Goal: Information Seeking & Learning: Learn about a topic

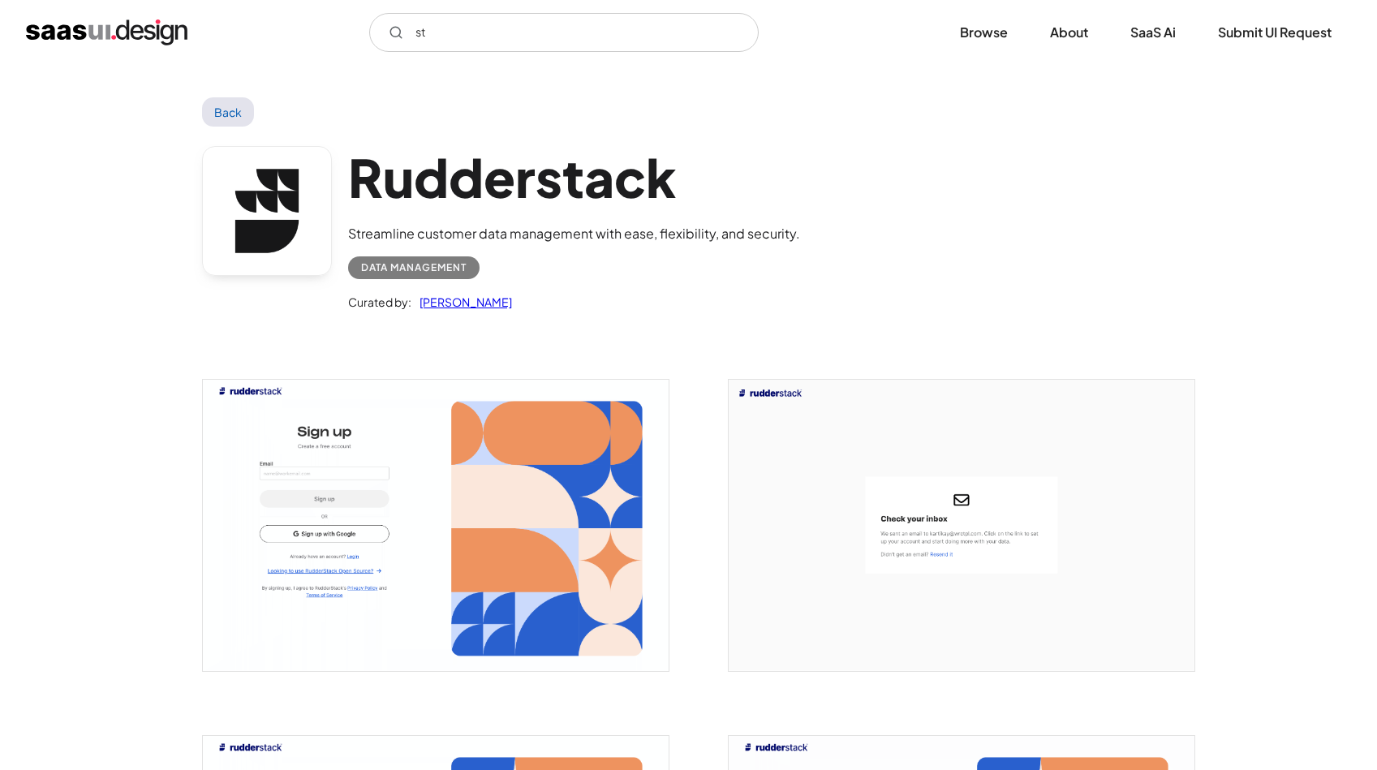
scroll to position [2185, 0]
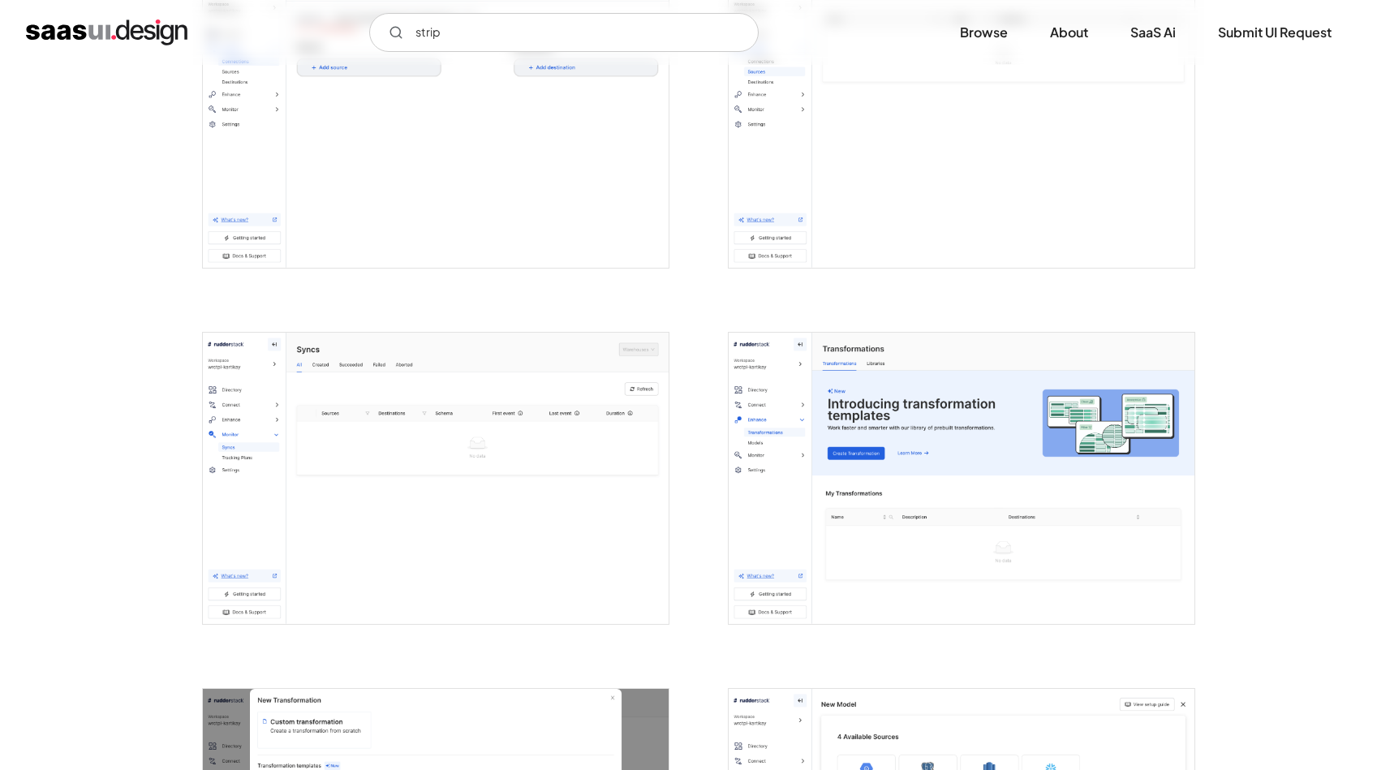
type input "stripe"
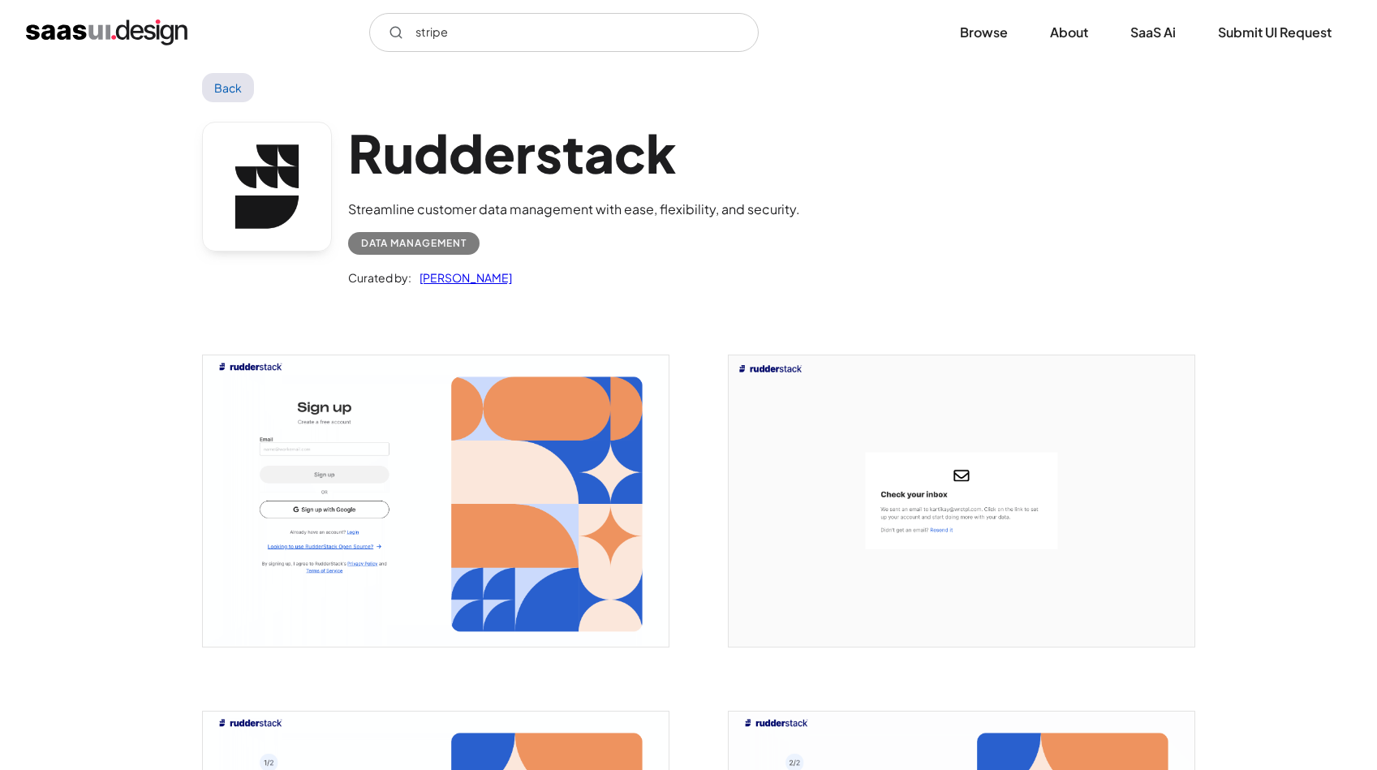
scroll to position [0, 0]
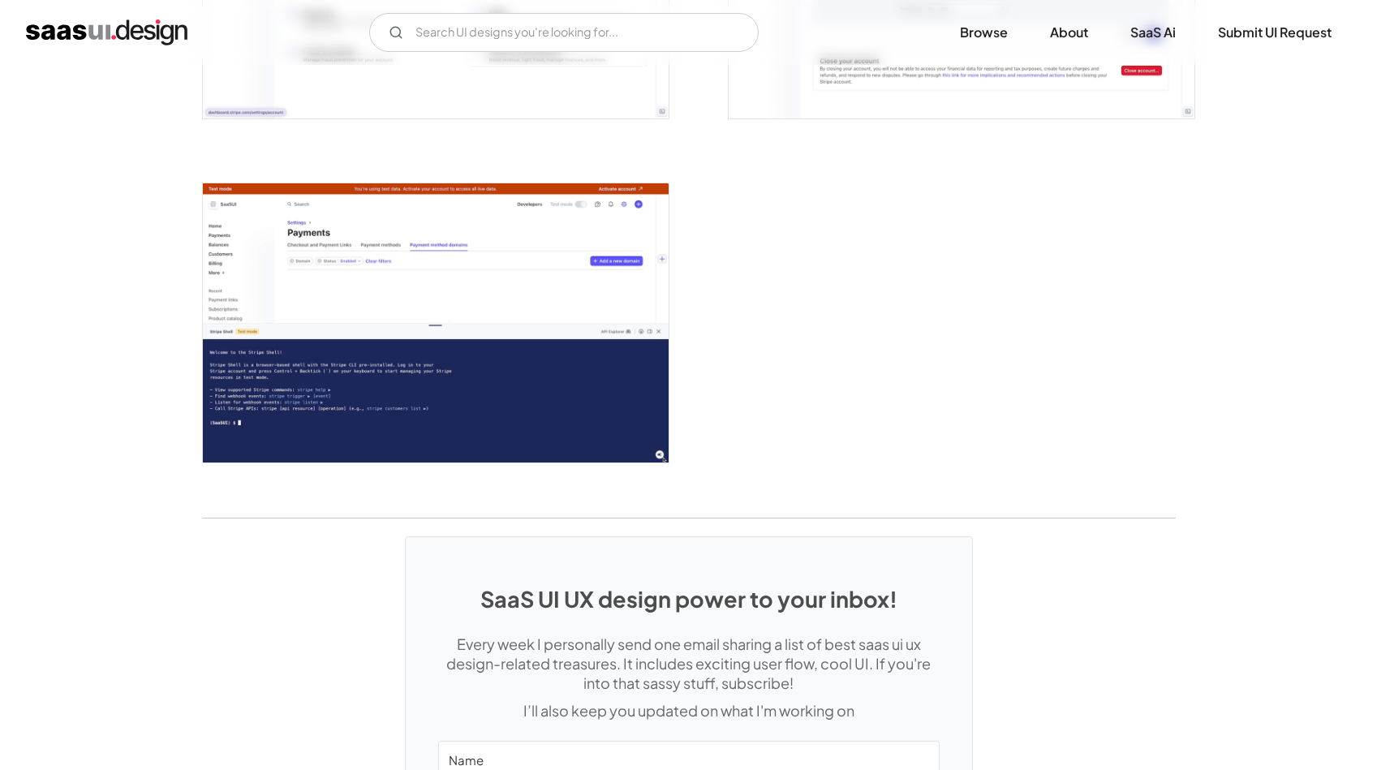
scroll to position [4332, 0]
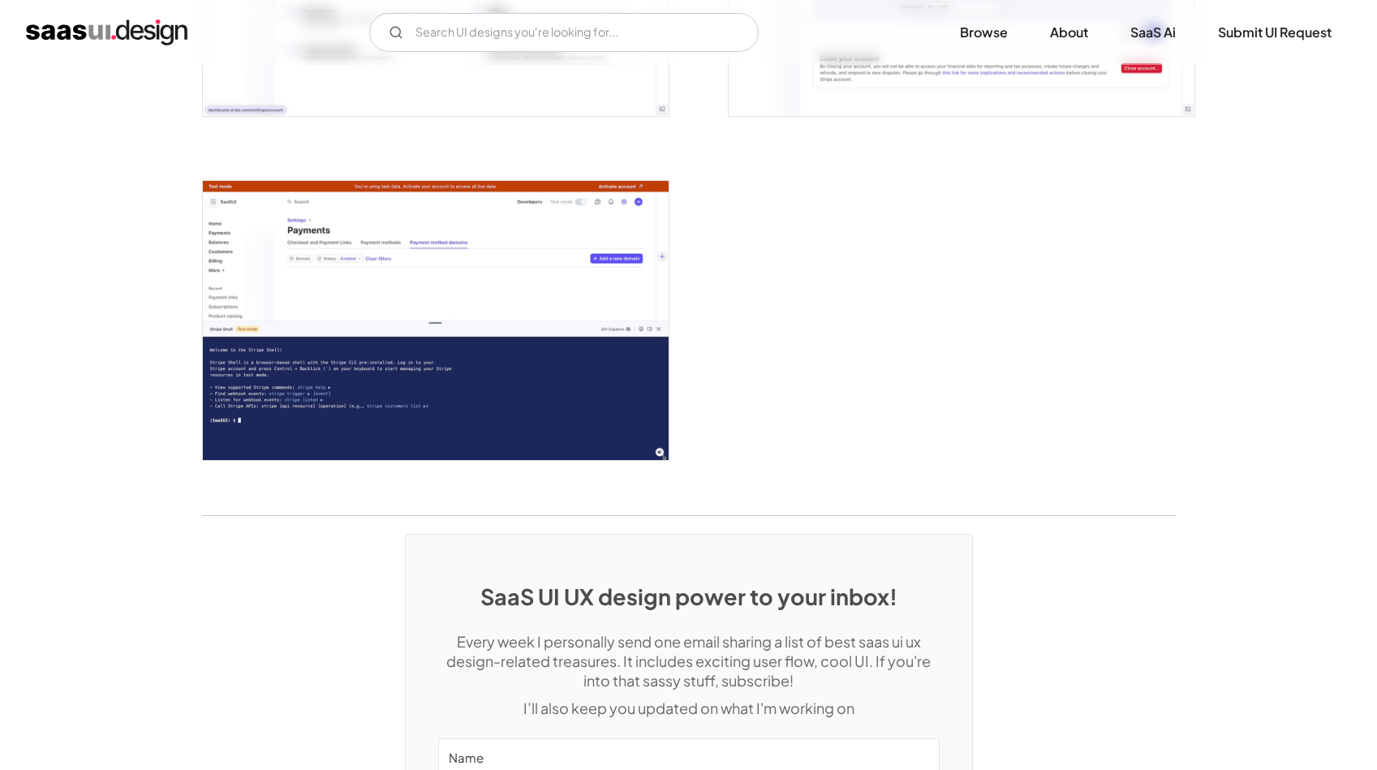
click at [399, 280] on img "open lightbox" at bounding box center [436, 320] width 466 height 279
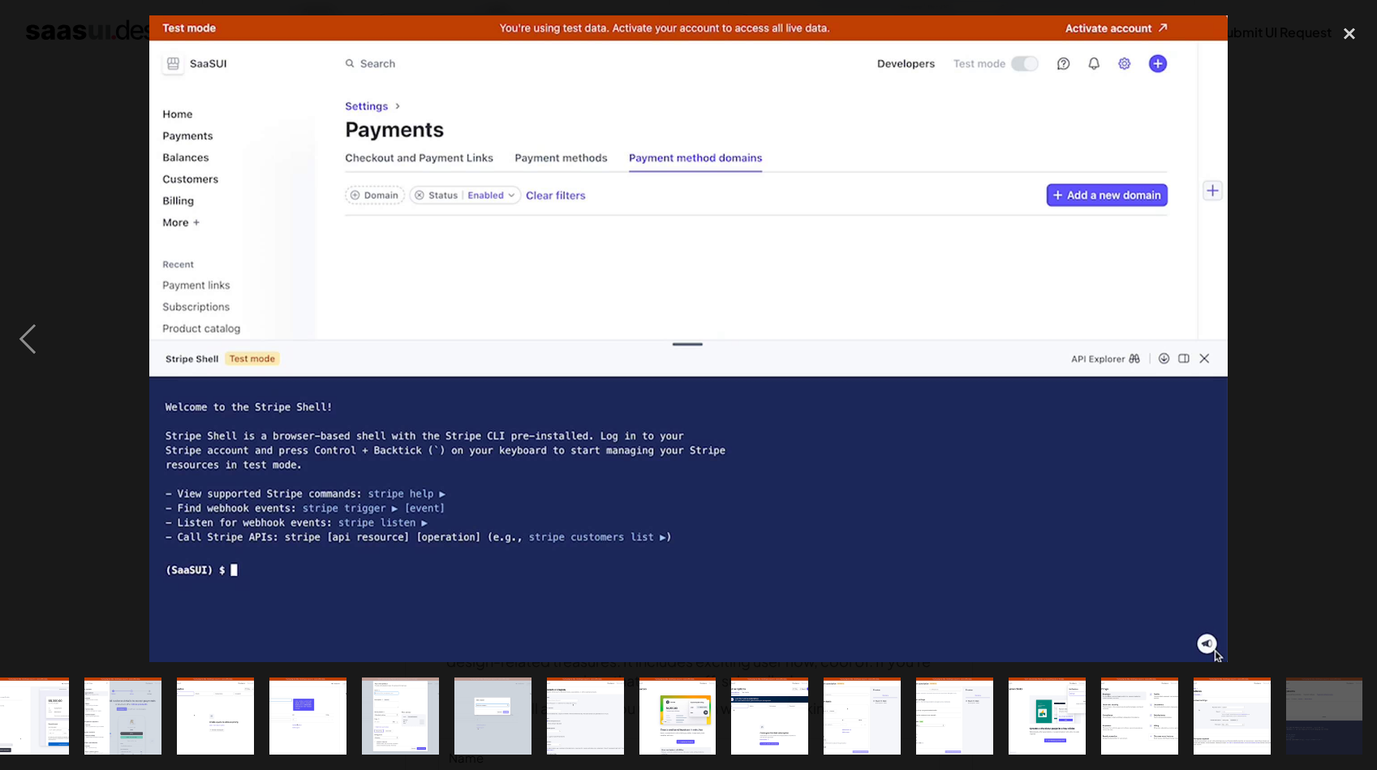
scroll to position [0, 948]
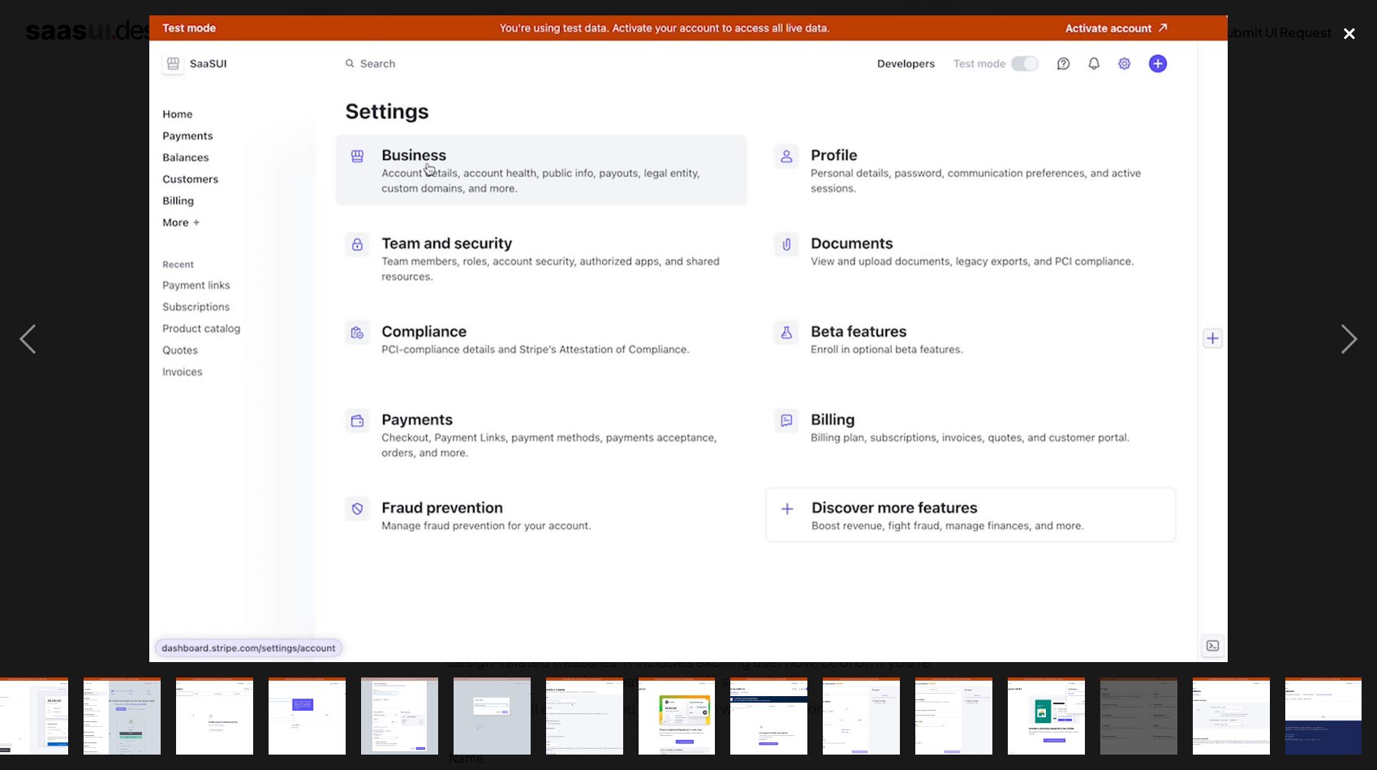
click at [1357, 32] on div "close lightbox" at bounding box center [1349, 33] width 55 height 36
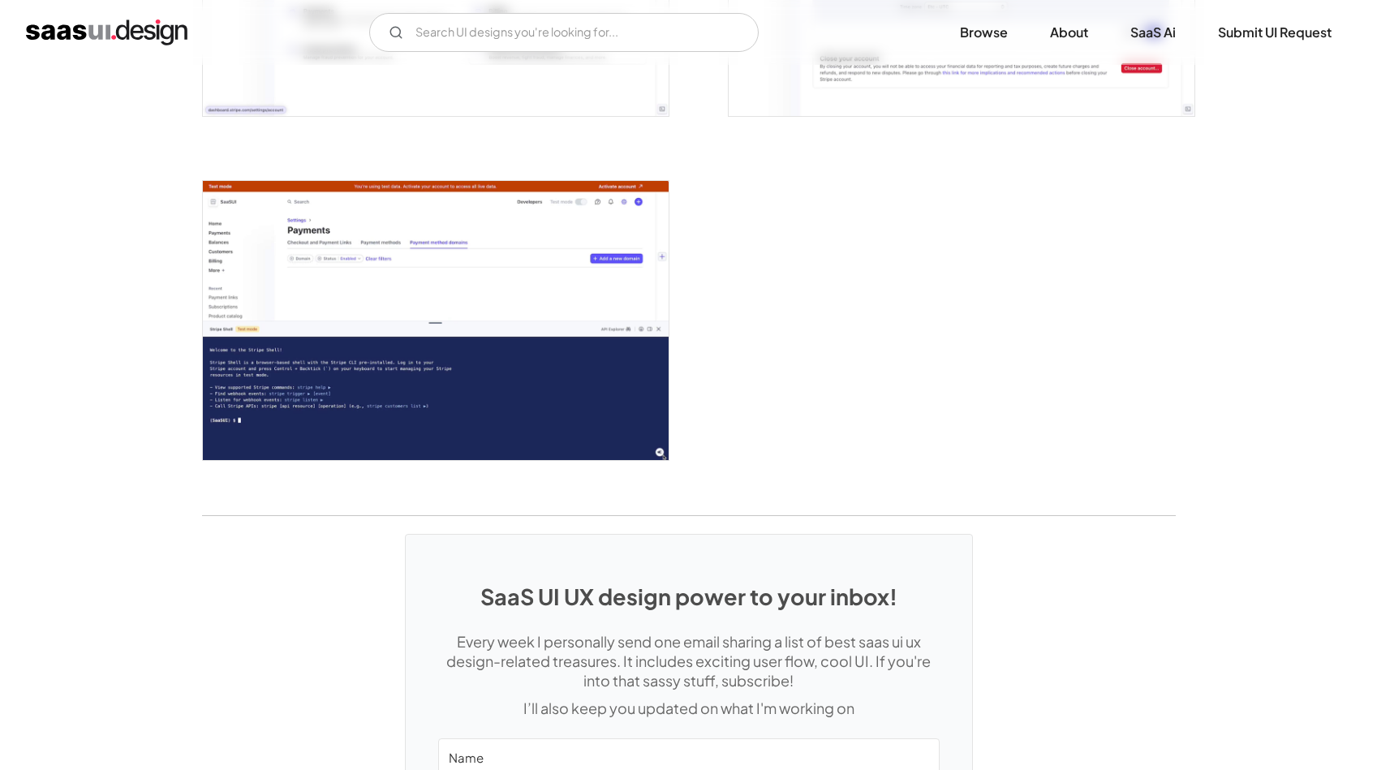
scroll to position [0, 0]
click at [540, 35] on input "Email Form" at bounding box center [564, 32] width 390 height 39
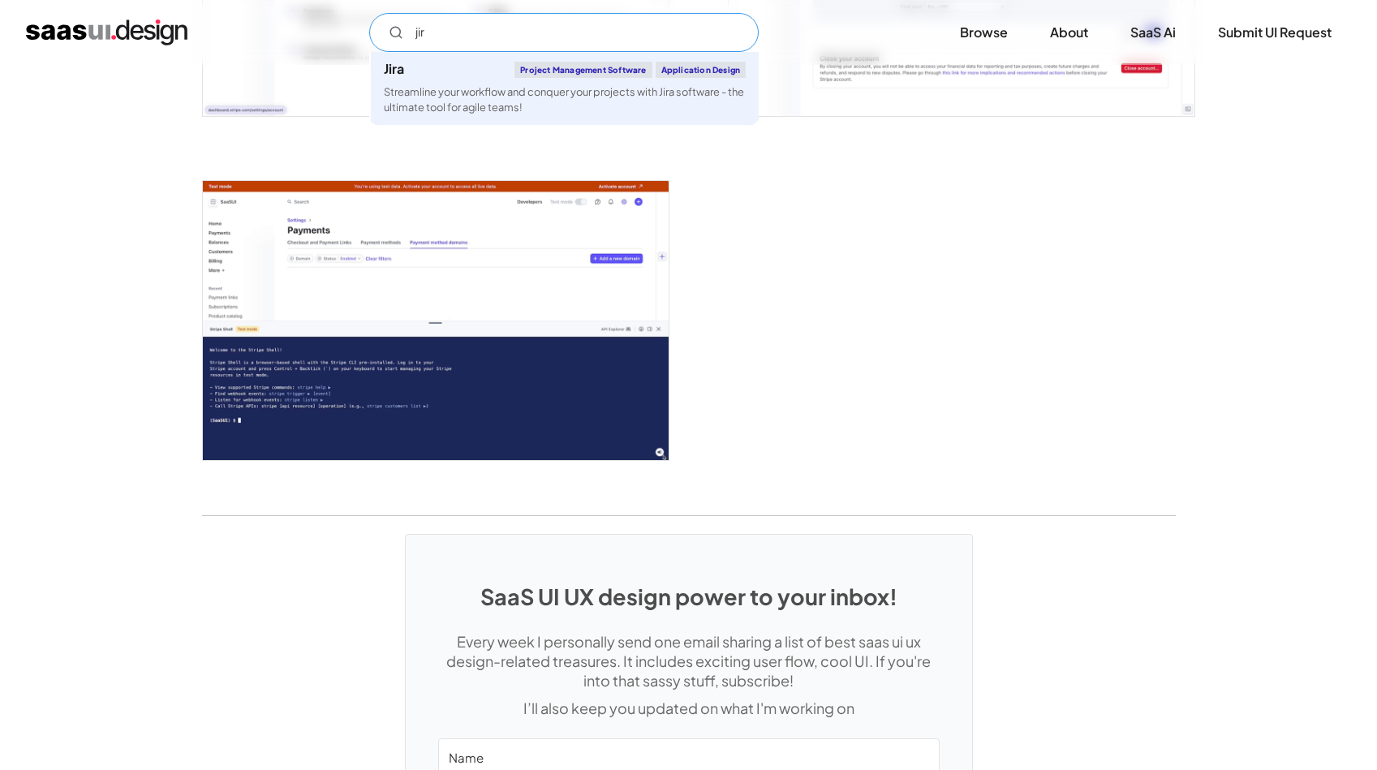
type input "jira"
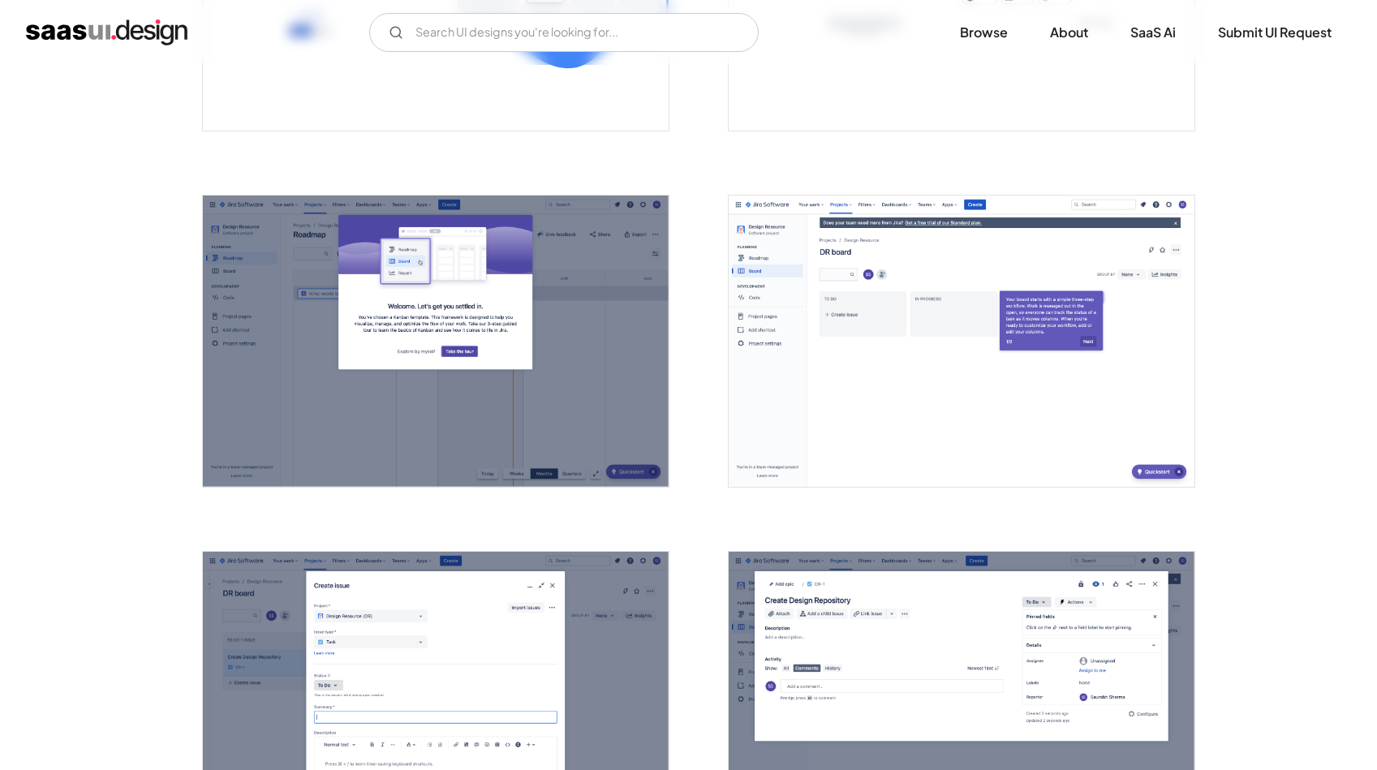
scroll to position [1962, 0]
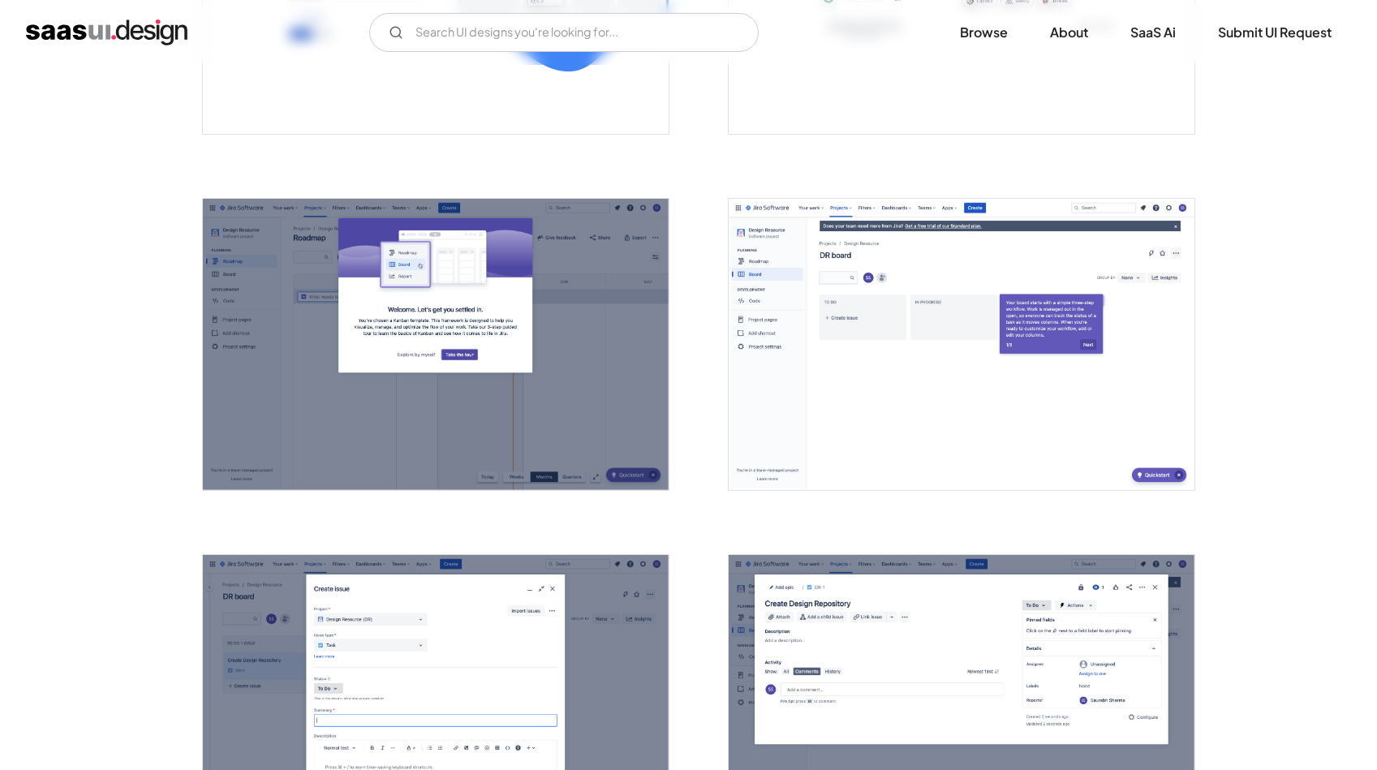
click at [510, 330] on img "open lightbox" at bounding box center [436, 344] width 466 height 291
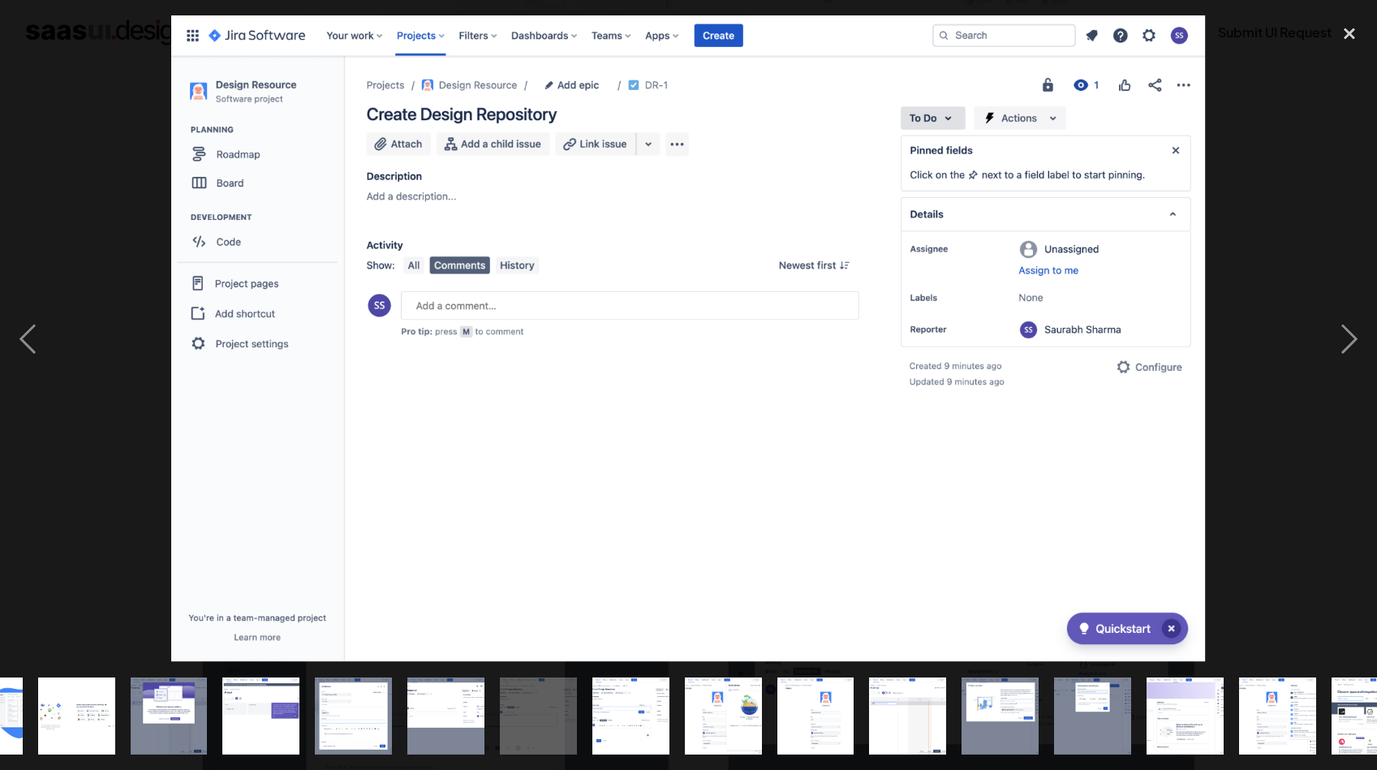
scroll to position [0, 856]
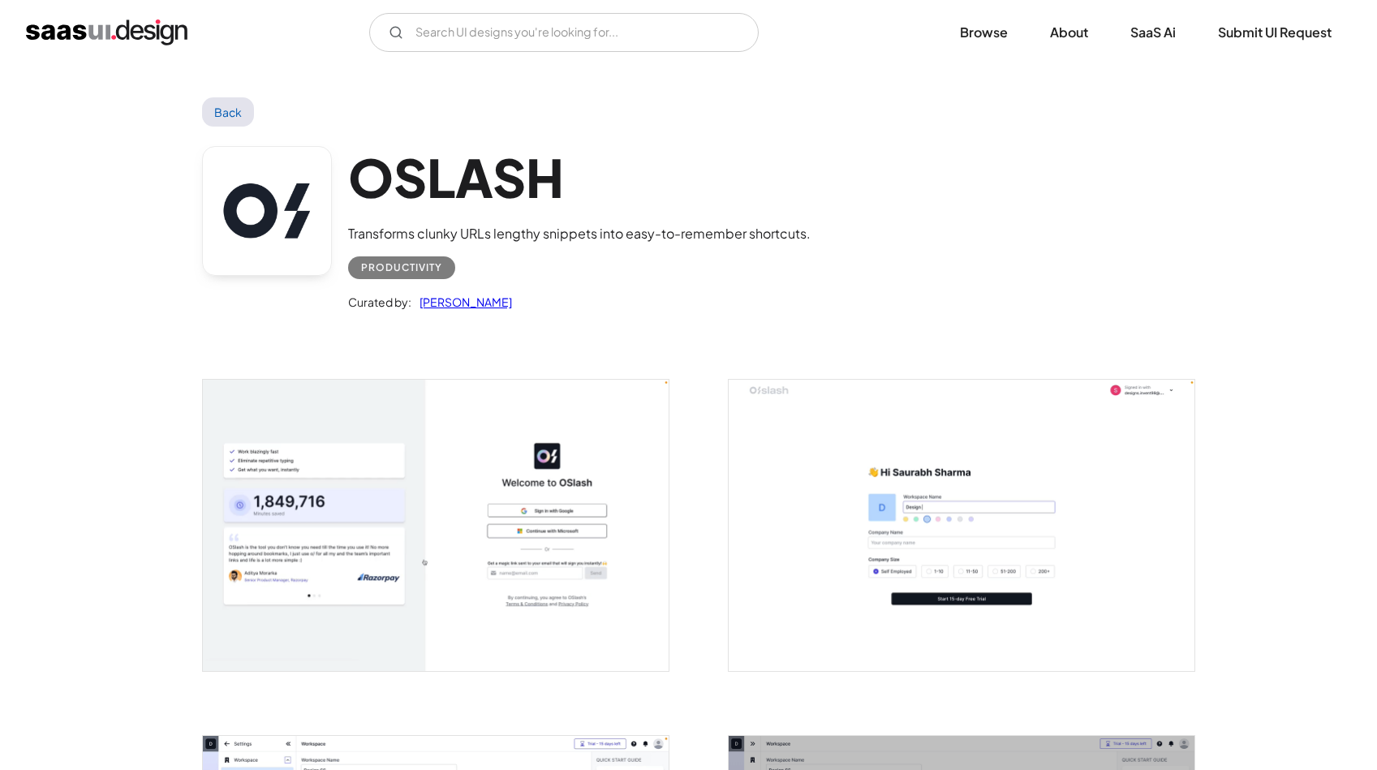
scroll to position [312, 0]
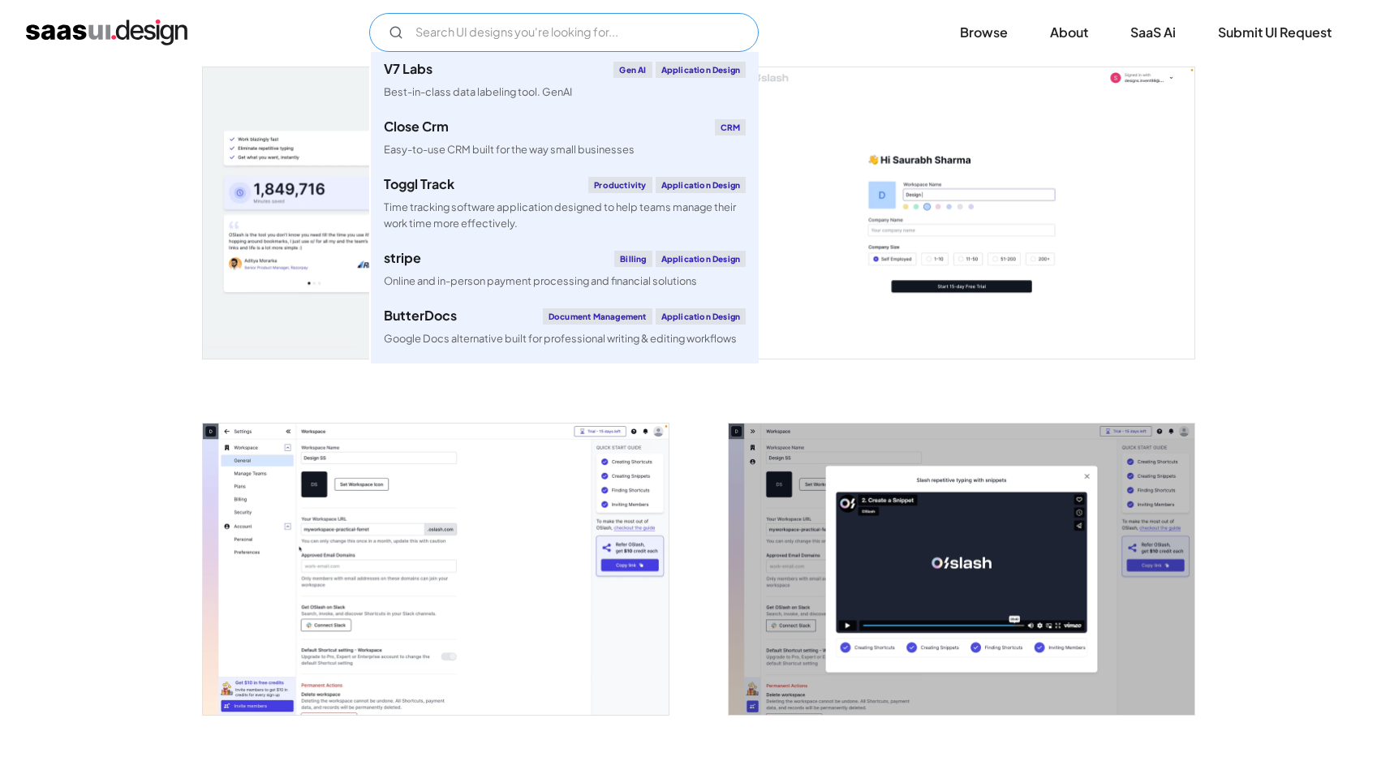
click at [420, 33] on input "Email Form" at bounding box center [564, 32] width 390 height 39
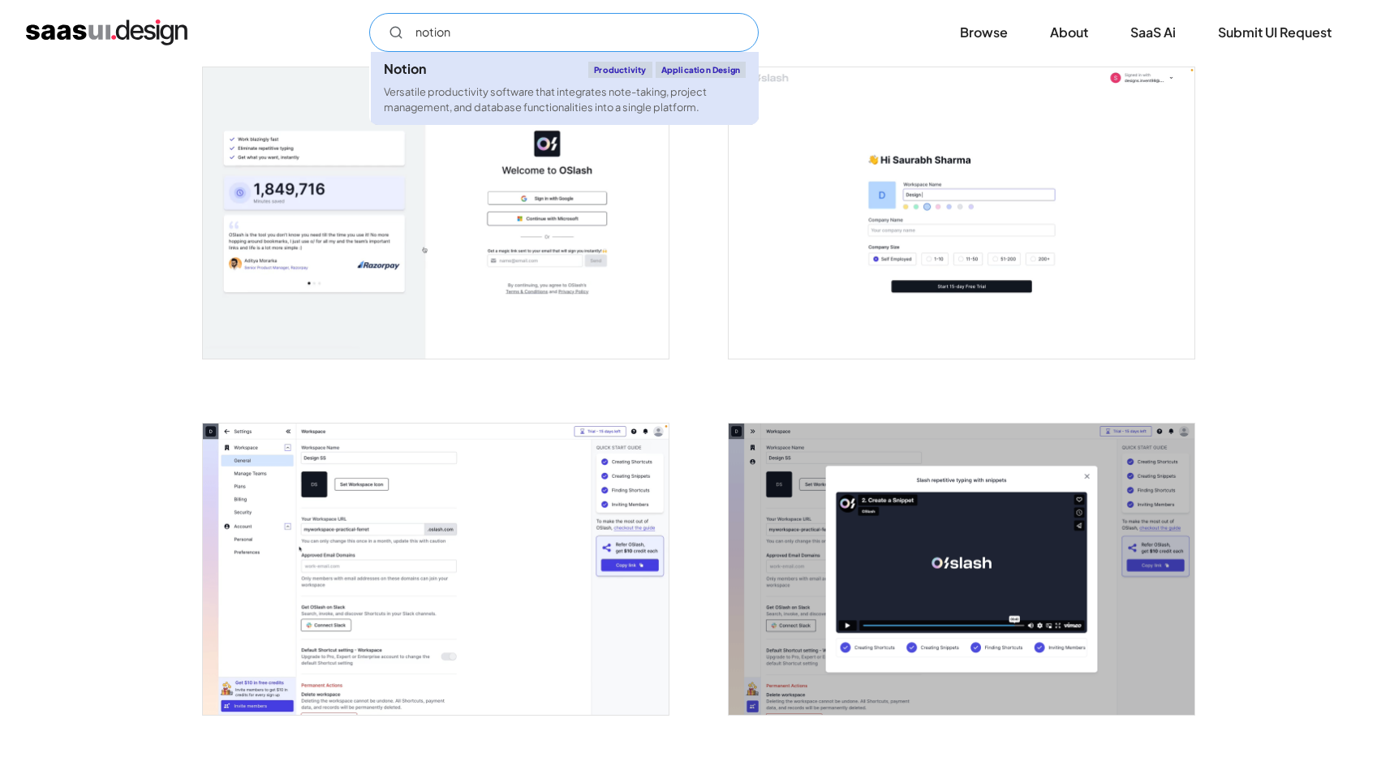
click at [484, 84] on div "Versatile productivity software that integrates note-taking, project management…" at bounding box center [565, 99] width 362 height 31
type input "notion"
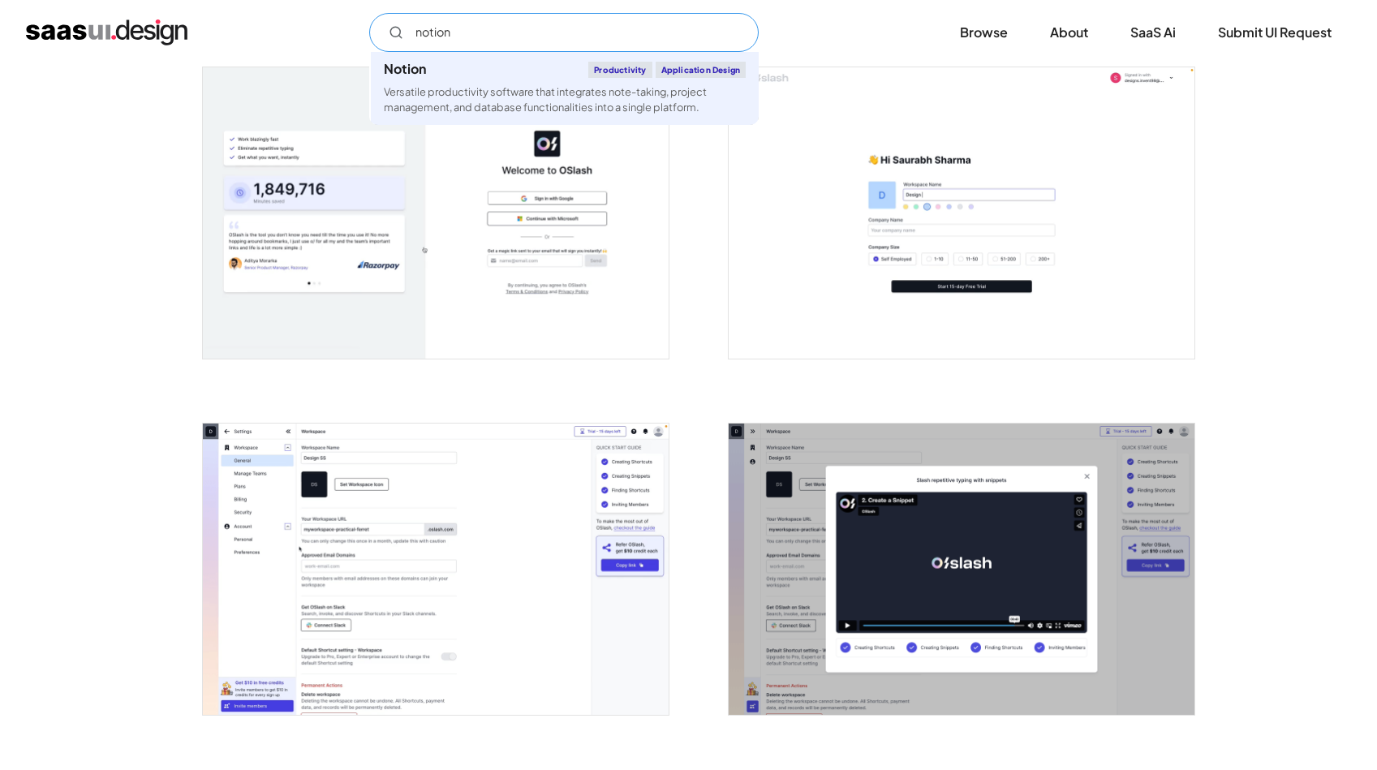
scroll to position [0, 0]
